Goal: Task Accomplishment & Management: Manage account settings

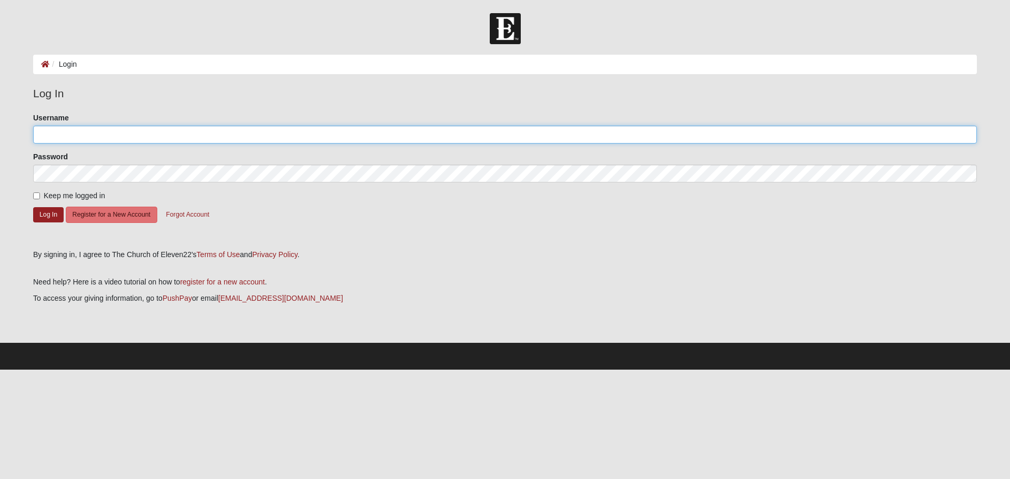
click at [66, 136] on input "Username" at bounding box center [505, 135] width 944 height 18
type input "[EMAIL_ADDRESS][DOMAIN_NAME]"
click at [35, 199] on input "Keep me logged in" at bounding box center [36, 195] width 7 height 7
click at [47, 214] on button "Log In" at bounding box center [48, 214] width 31 height 15
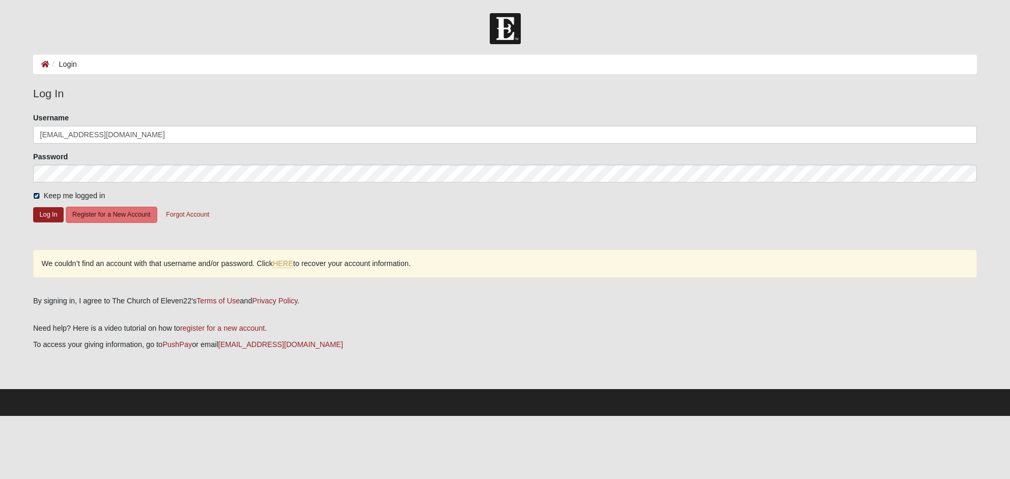
drag, startPoint x: 34, startPoint y: 194, endPoint x: 45, endPoint y: 208, distance: 18.4
click at [35, 194] on input "Keep me logged in" at bounding box center [36, 195] width 7 height 7
checkbox input "false"
click at [46, 214] on button "Log In" at bounding box center [48, 214] width 31 height 15
click at [150, 132] on input "[EMAIL_ADDRESS][DOMAIN_NAME]" at bounding box center [505, 135] width 944 height 18
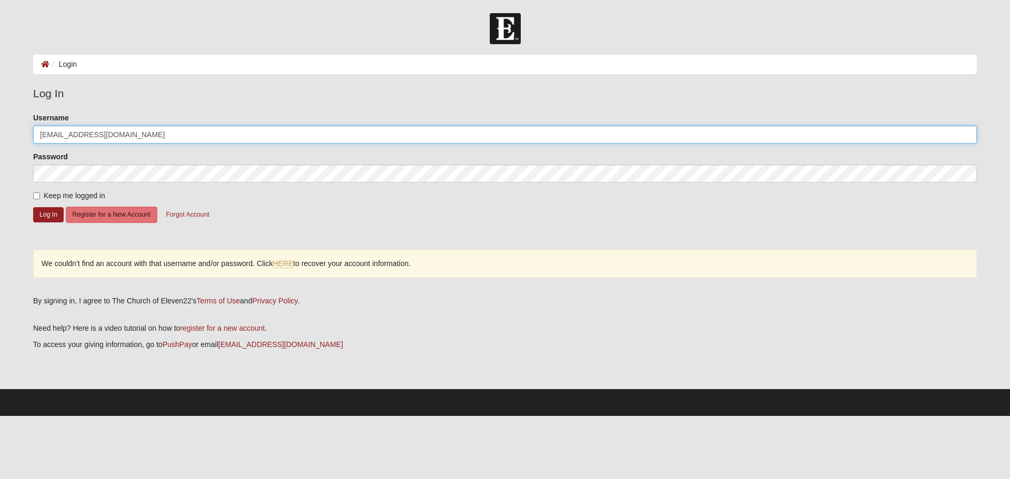
drag, startPoint x: 146, startPoint y: 134, endPoint x: 3, endPoint y: 145, distance: 144.0
click at [3, 145] on form "Log In Login Login Error Log In Please correct the following: Username [PERSON_…" at bounding box center [505, 214] width 1010 height 403
type input "lauriewohl"
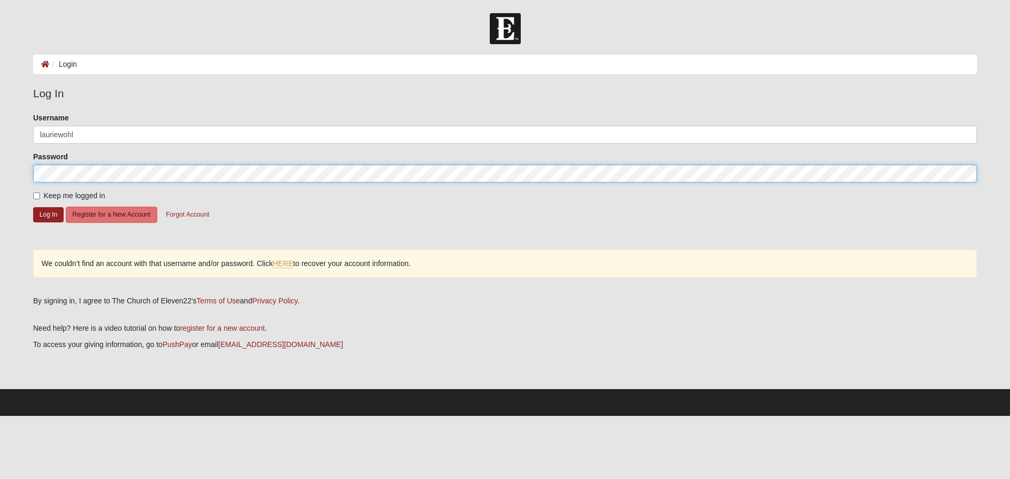
click at [33, 207] on button "Log In" at bounding box center [48, 214] width 31 height 15
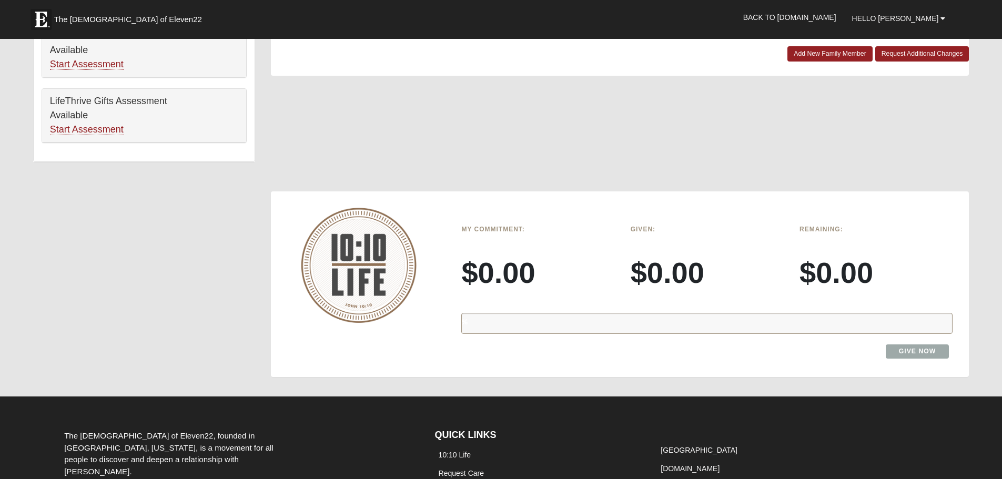
scroll to position [736, 0]
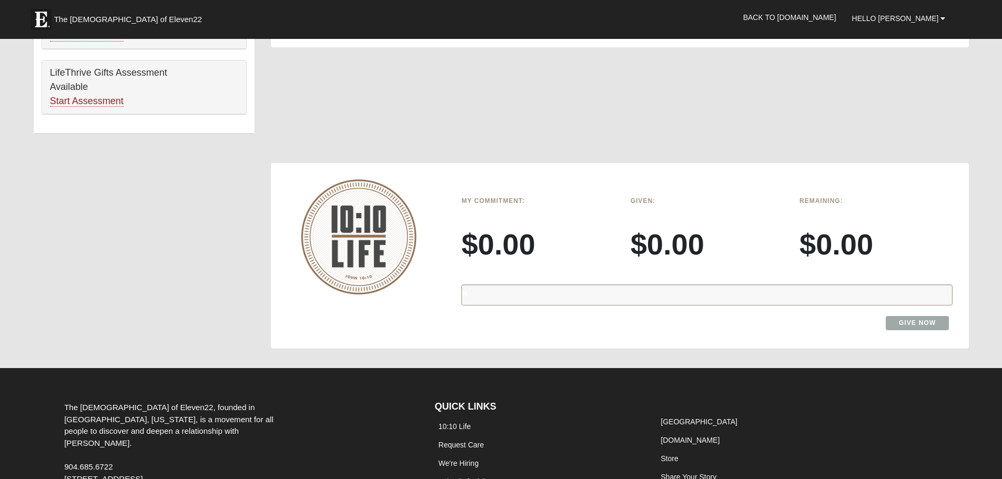
click at [507, 296] on div "%" at bounding box center [706, 295] width 491 height 21
click at [912, 323] on link "Give Now" at bounding box center [918, 323] width 64 height 14
